Goal: Register for event/course

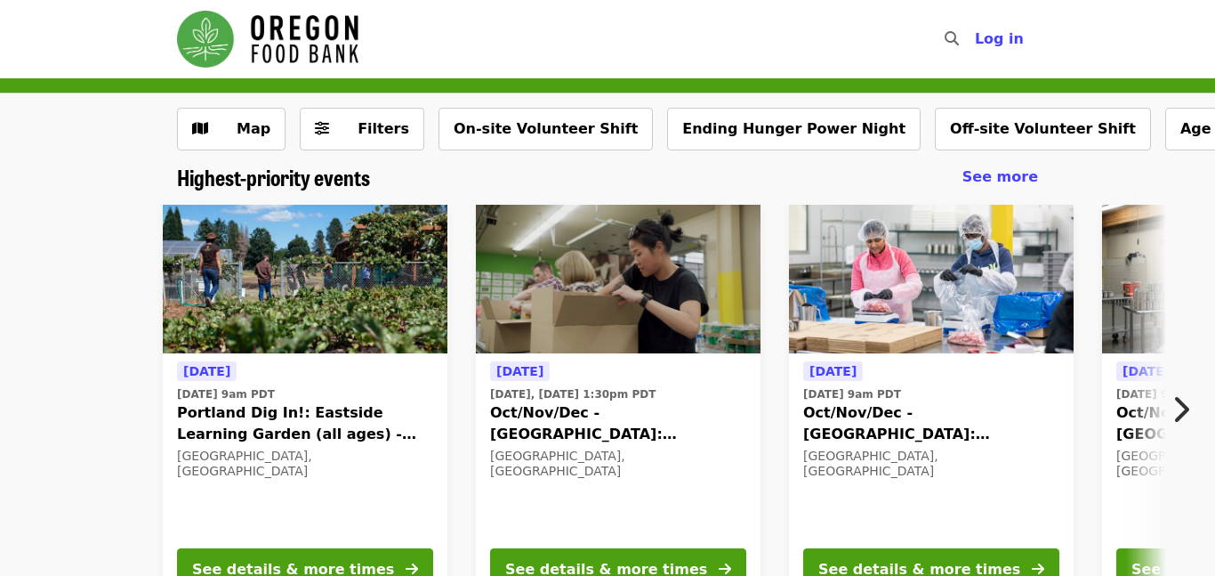
click at [686, 293] on img at bounding box center [618, 279] width 285 height 149
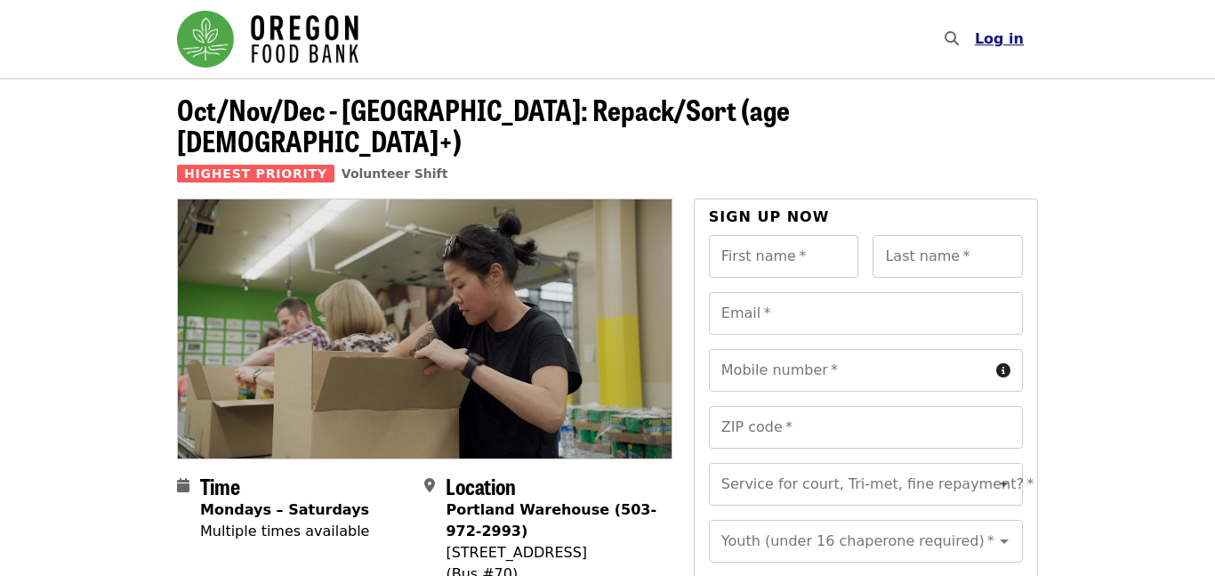
click at [996, 41] on span "Log in" at bounding box center [999, 38] width 49 height 17
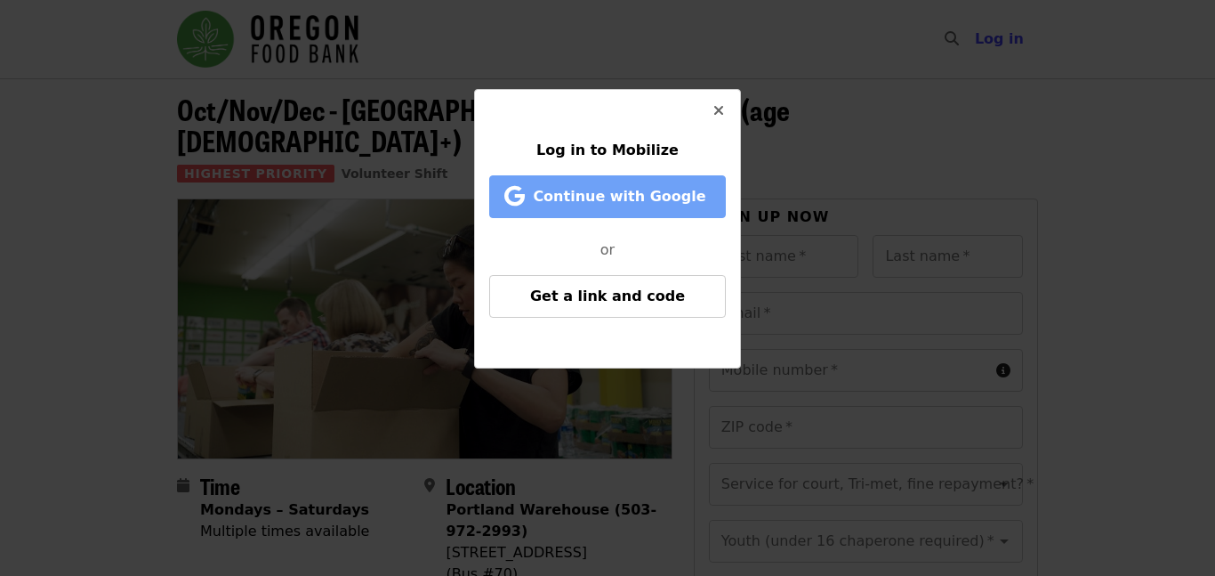
click at [612, 189] on span "Continue with Google" at bounding box center [619, 196] width 173 height 17
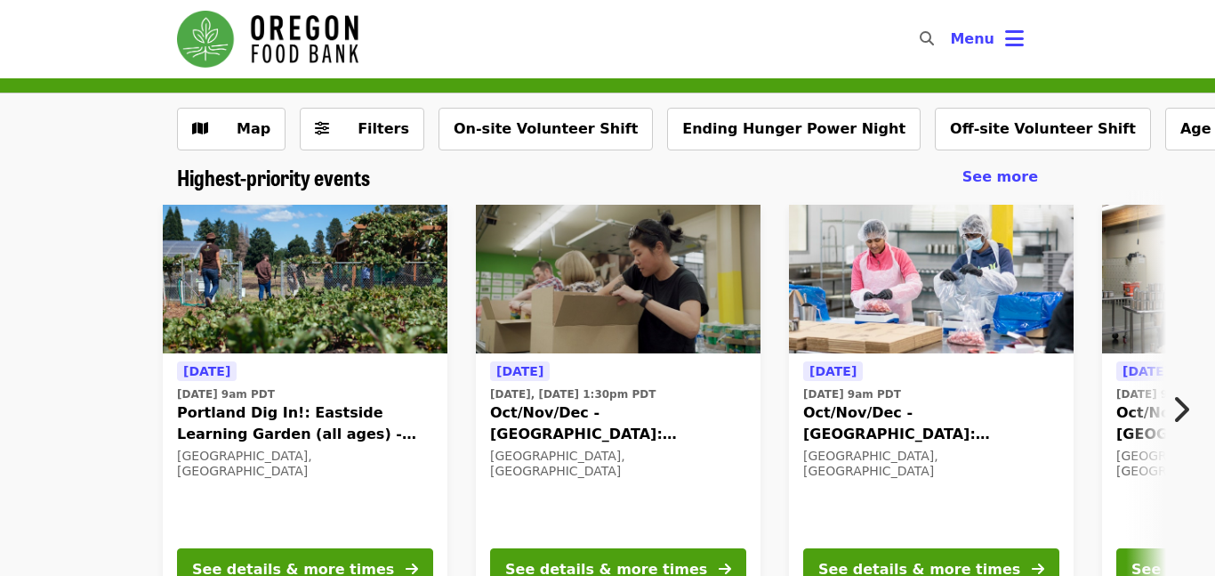
click at [673, 288] on img at bounding box center [618, 279] width 285 height 149
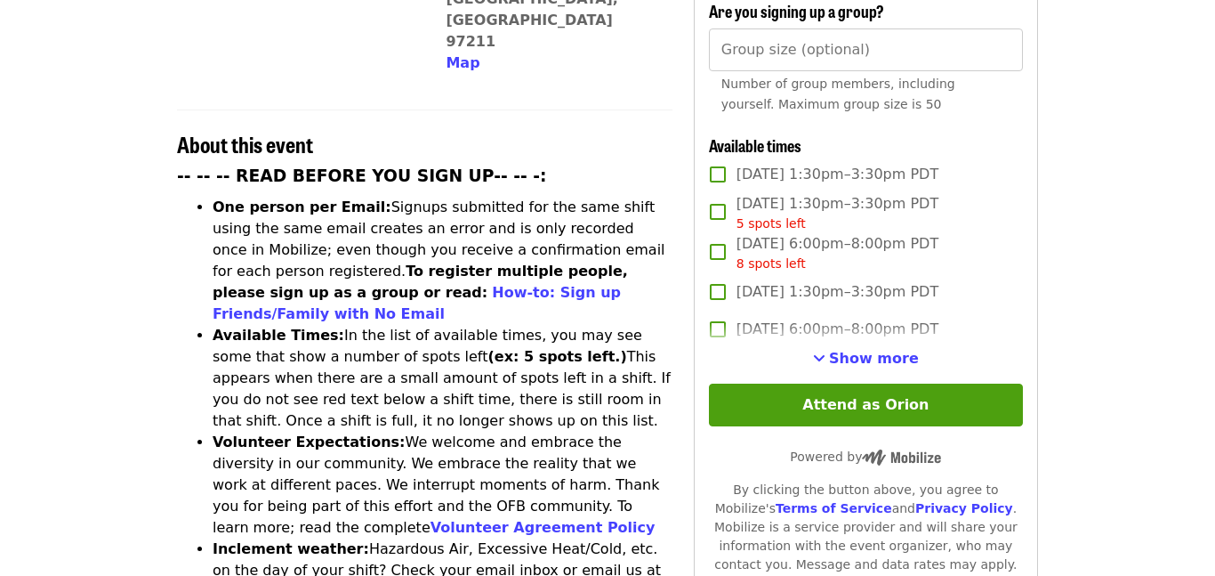
scroll to position [597, 0]
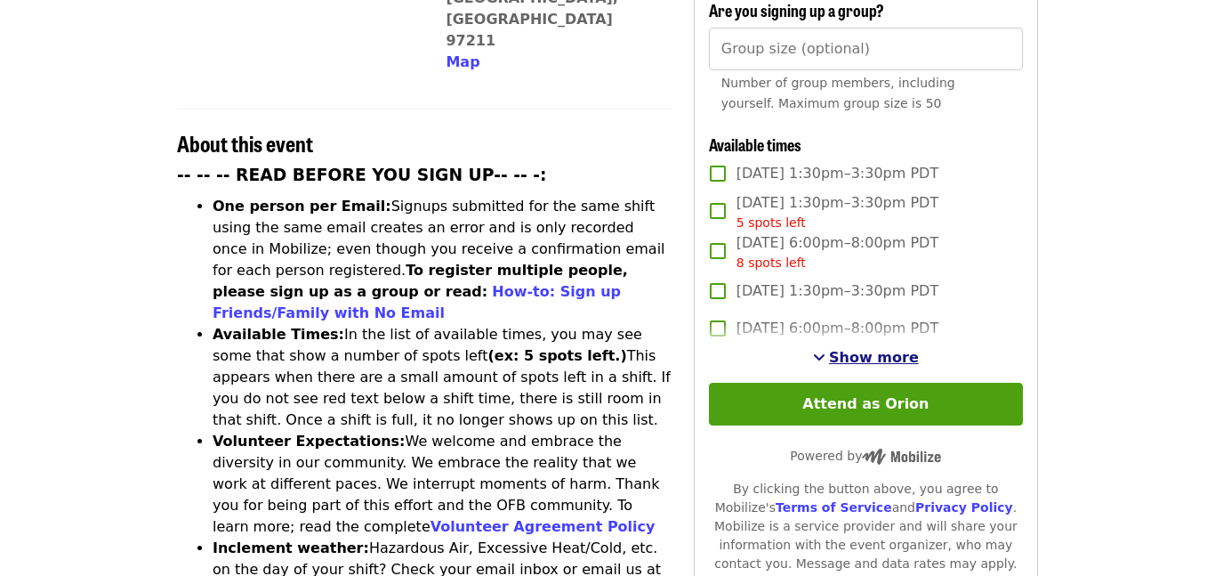
click at [875, 349] on span "Show more" at bounding box center [874, 357] width 90 height 17
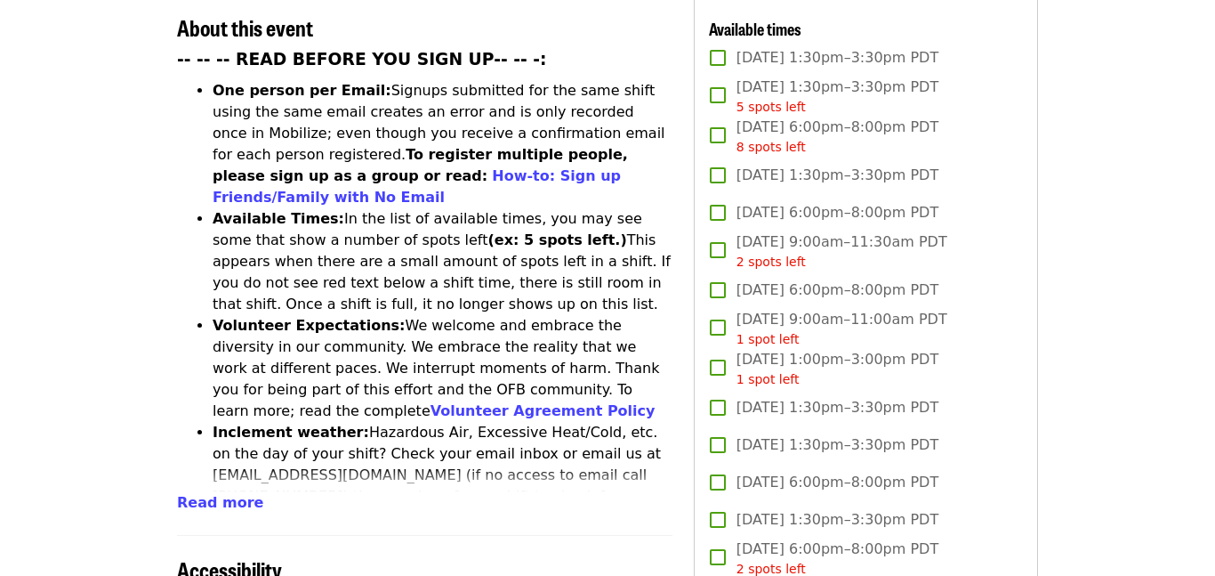
scroll to position [720, 0]
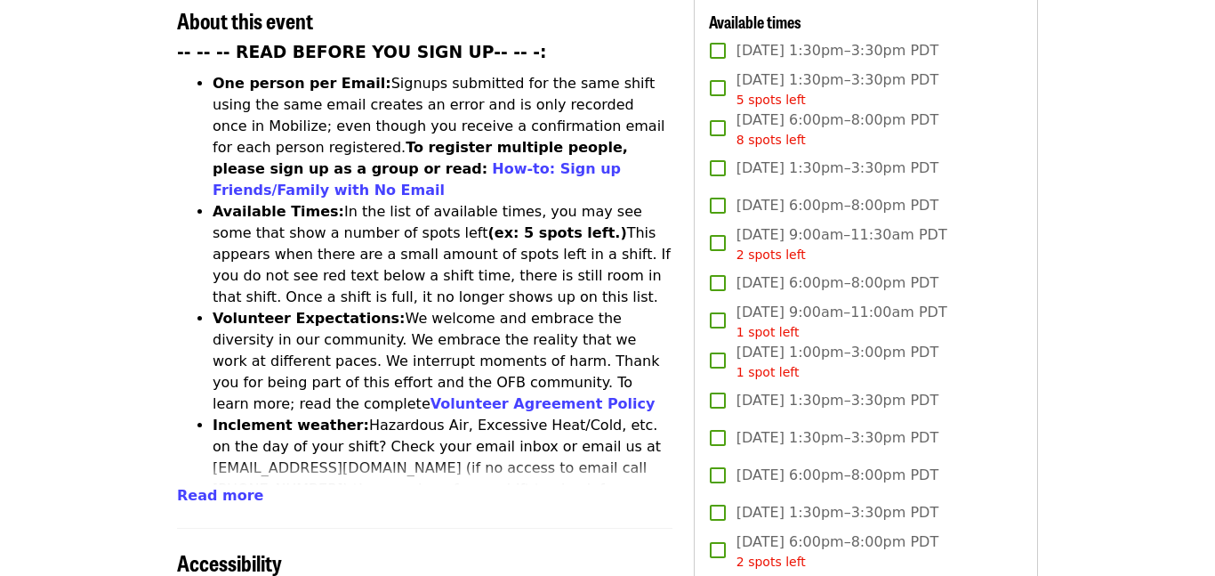
click at [866, 272] on span "[DATE] 6:00pm–8:00pm PDT" at bounding box center [838, 282] width 202 height 21
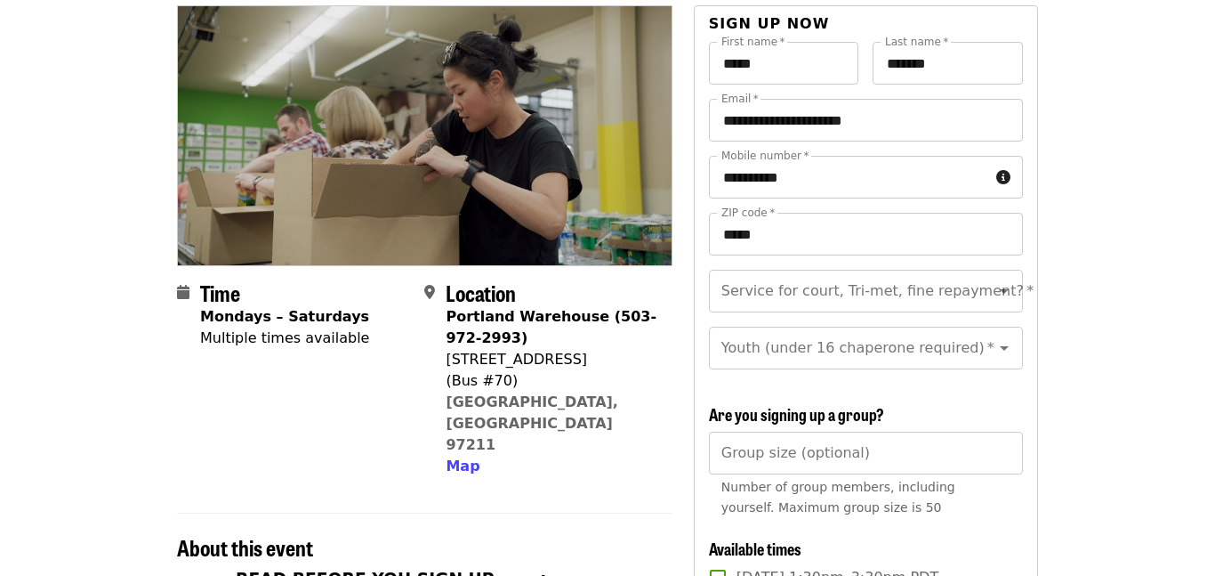
scroll to position [181, 0]
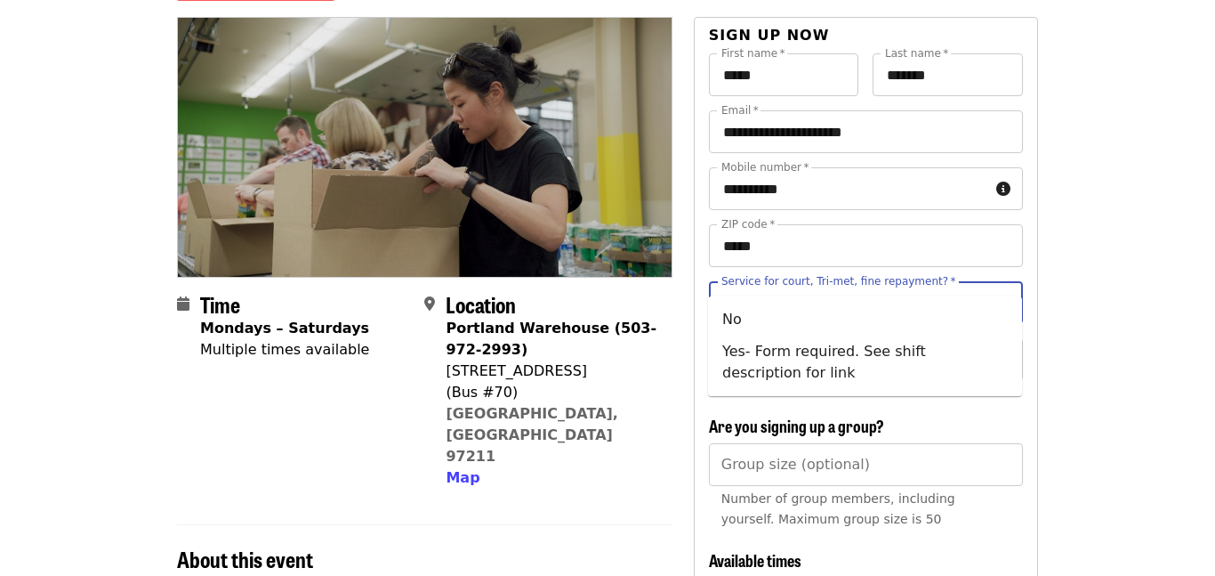
click at [902, 281] on div "Service for court, Tri-met, fine repayment?   * Service for court, Tri-met, fin…" at bounding box center [866, 302] width 314 height 43
click at [868, 311] on li "No" at bounding box center [865, 319] width 314 height 32
type input "**"
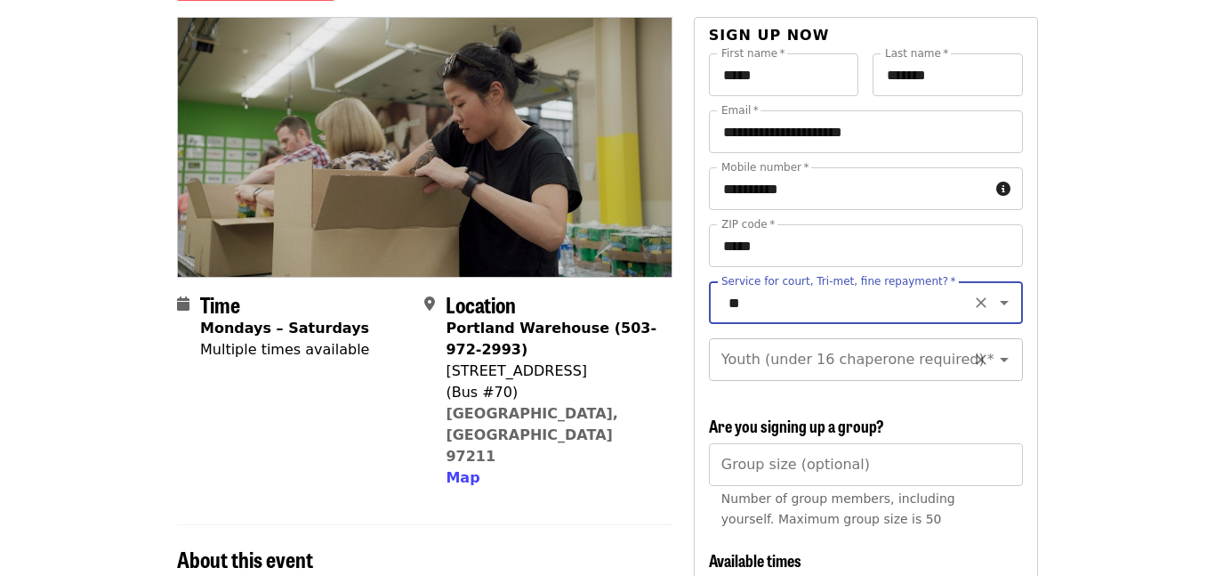
click at [874, 338] on div "Youth (under 16 chaperone required)   * Youth (under 16 chaperone required) *" at bounding box center [866, 359] width 314 height 43
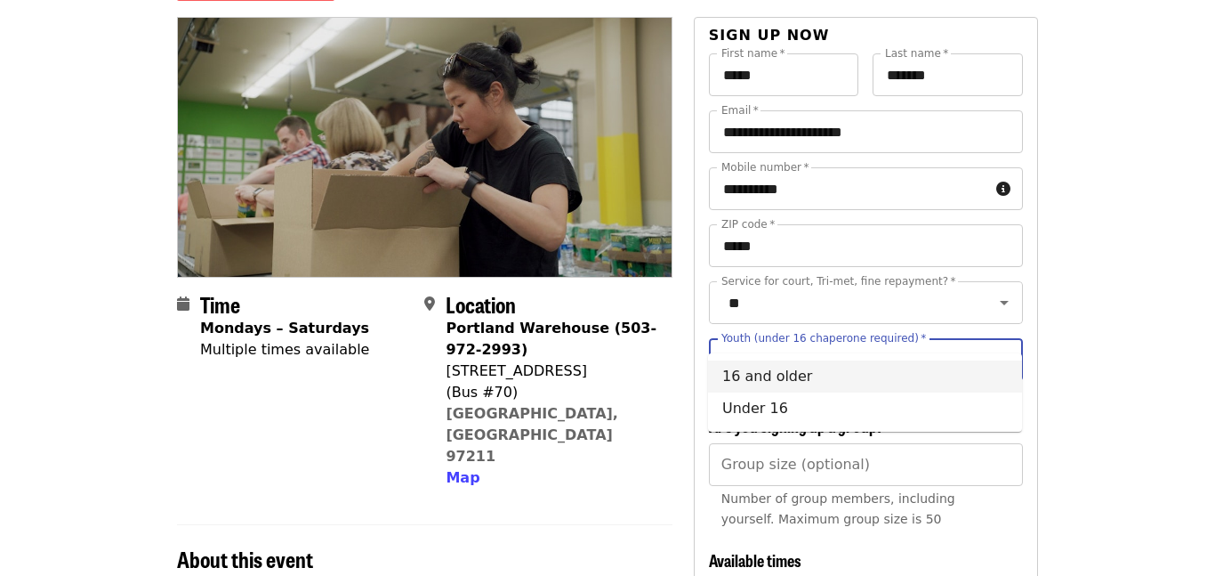
click at [810, 380] on li "16 and older" at bounding box center [865, 376] width 314 height 32
type input "**********"
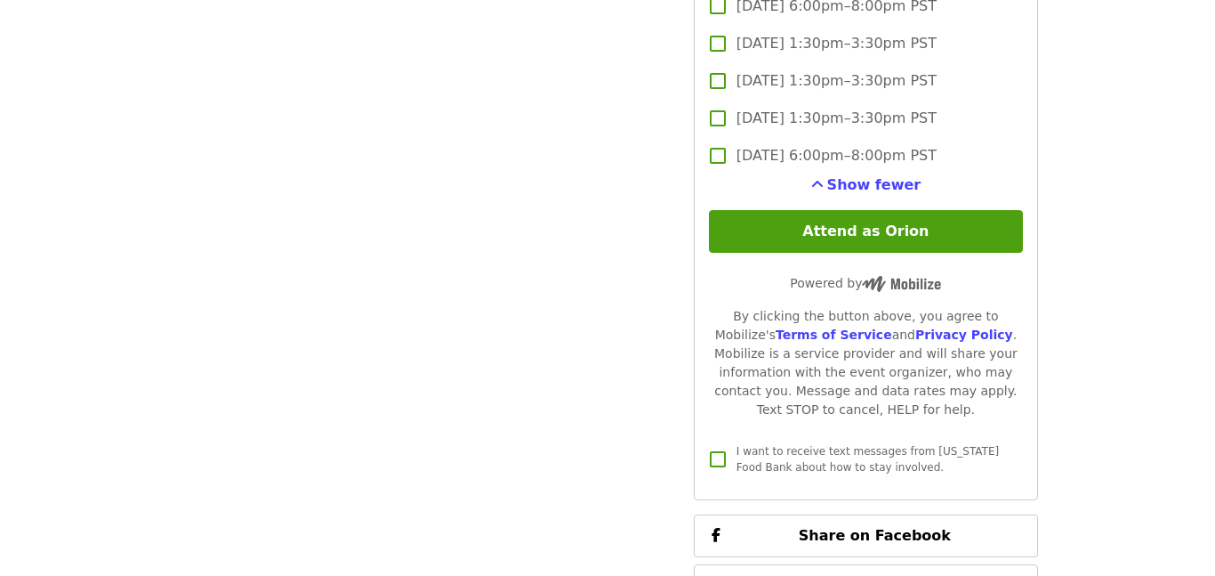
scroll to position [3872, 0]
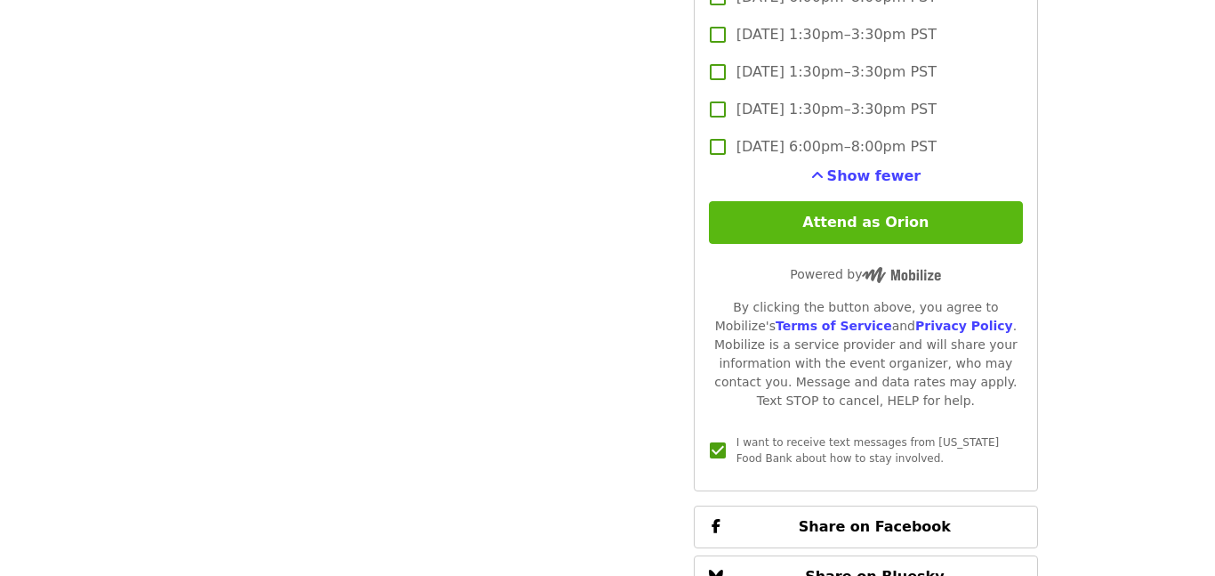
click at [834, 201] on button "Attend as Orion" at bounding box center [866, 222] width 314 height 43
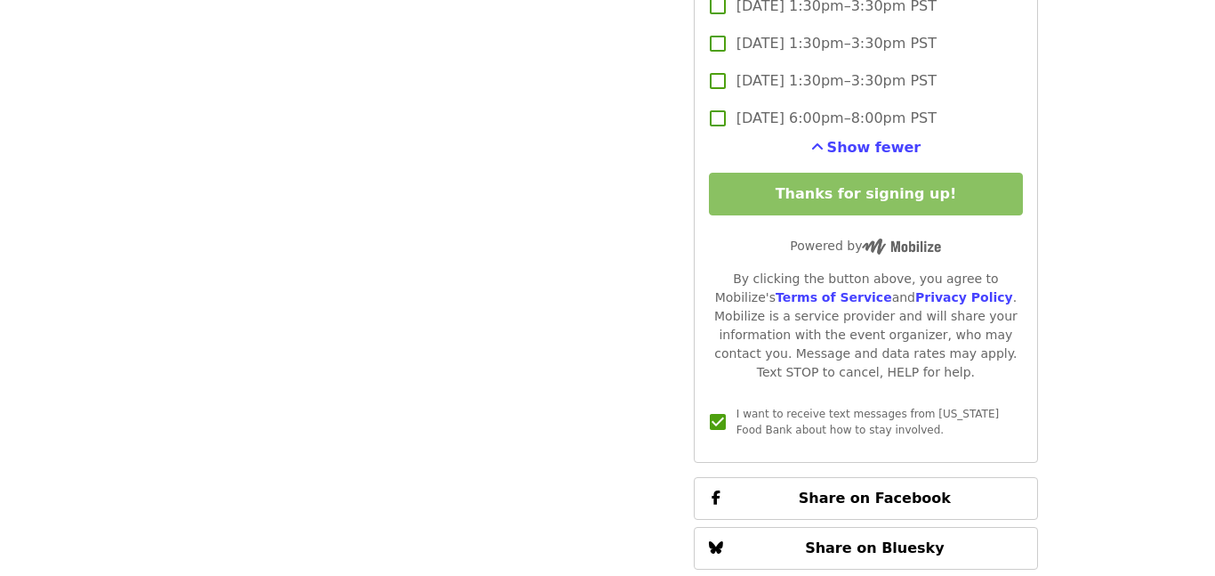
scroll to position [3813, 0]
